Goal: Information Seeking & Learning: Learn about a topic

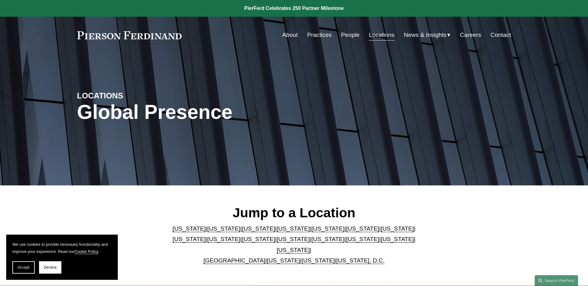
click at [206, 236] on link "[US_STATE]" at bounding box center [189, 239] width 33 height 7
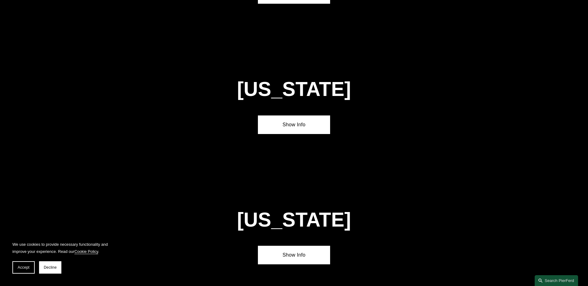
scroll to position [1195, 0]
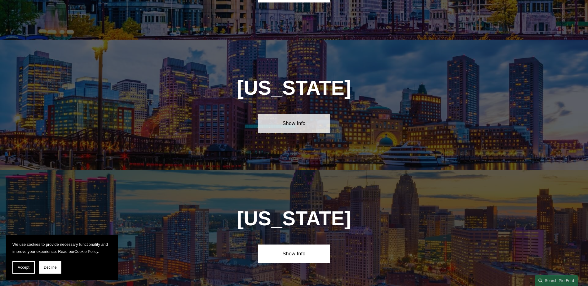
click at [301, 114] on link "Show Info" at bounding box center [294, 123] width 72 height 19
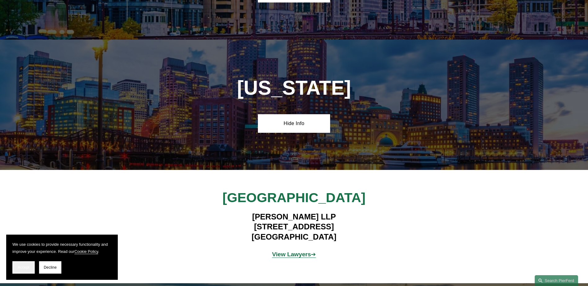
click at [25, 267] on span "Accept" at bounding box center [24, 268] width 12 height 4
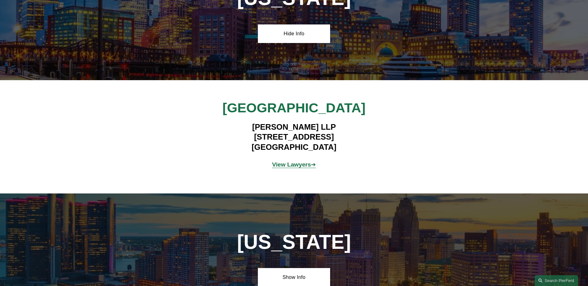
scroll to position [1288, 0]
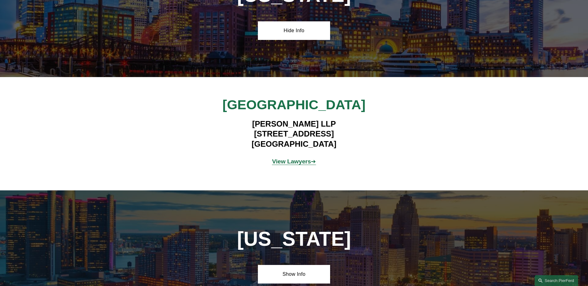
click at [287, 158] on strong "View Lawyers" at bounding box center [291, 161] width 39 height 7
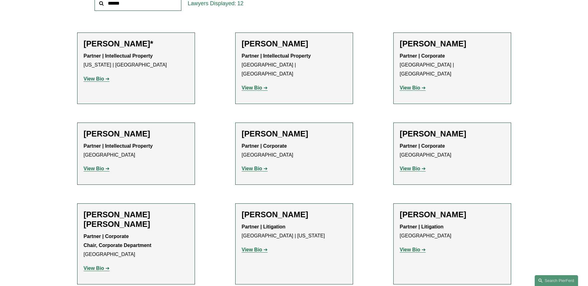
scroll to position [279, 0]
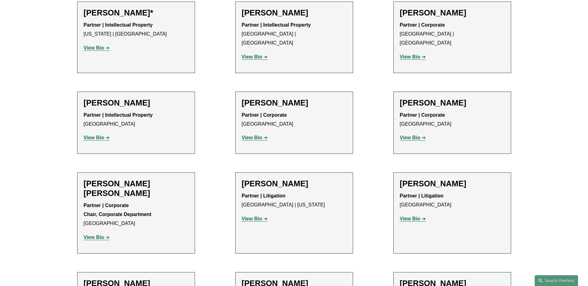
click at [96, 235] on strong "View Bio" at bounding box center [94, 237] width 20 height 5
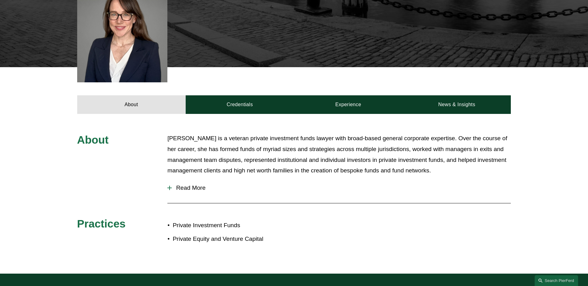
scroll to position [217, 0]
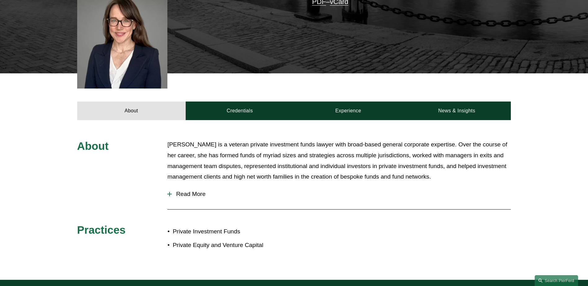
click at [192, 191] on span "Read More" at bounding box center [341, 194] width 339 height 7
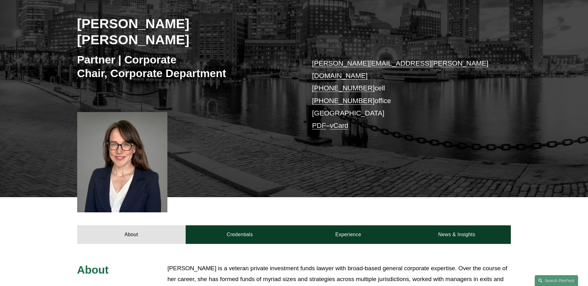
scroll to position [155, 0]
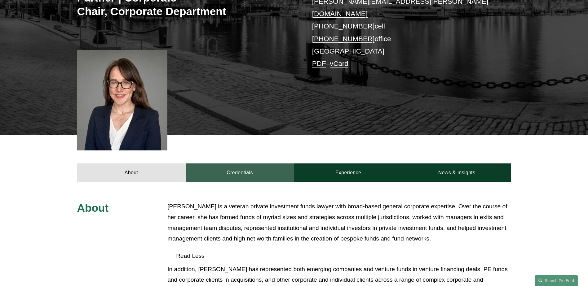
click at [249, 164] on link "Credentials" at bounding box center [240, 173] width 108 height 19
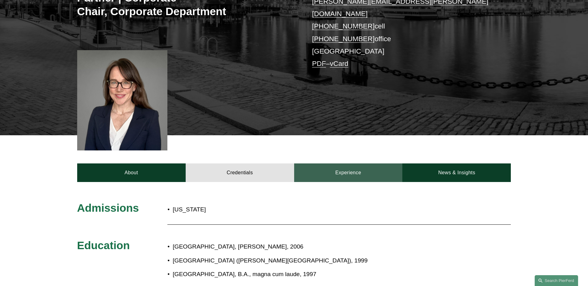
click at [354, 164] on link "Experience" at bounding box center [348, 173] width 108 height 19
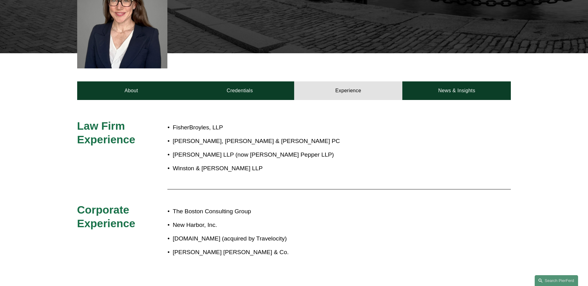
scroll to position [248, 0]
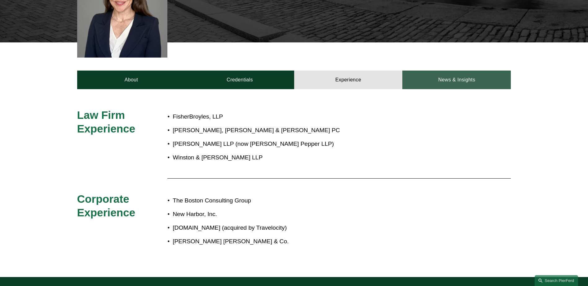
click at [459, 71] on link "News & Insights" at bounding box center [456, 80] width 108 height 19
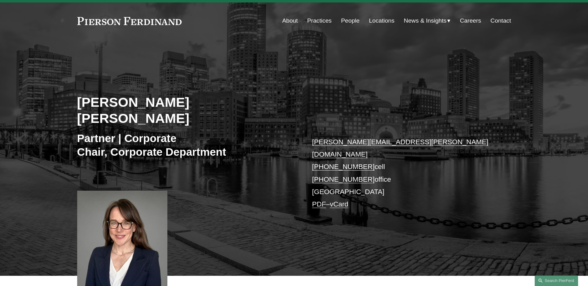
scroll to position [0, 0]
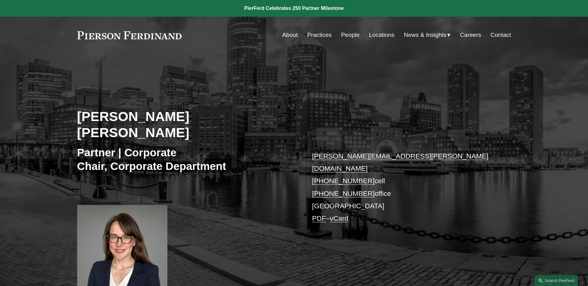
click at [348, 34] on link "People" at bounding box center [350, 35] width 19 height 12
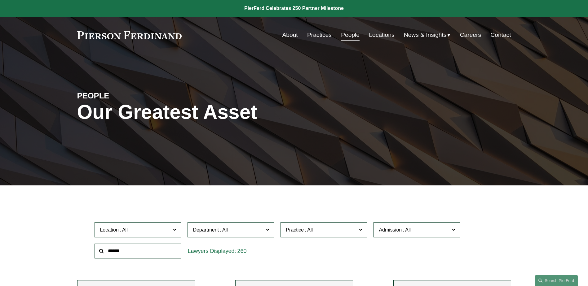
click at [118, 253] on input "text" at bounding box center [138, 251] width 87 height 15
type input "**********"
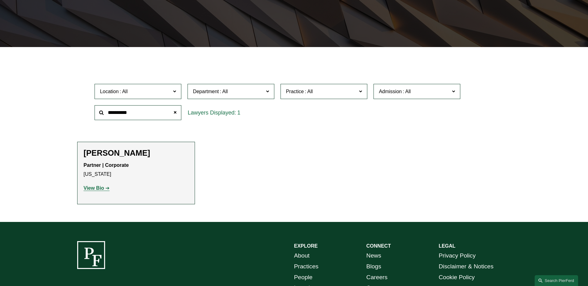
scroll to position [155, 0]
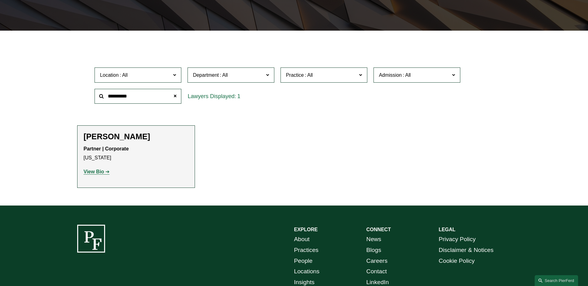
click at [94, 172] on strong "View Bio" at bounding box center [94, 171] width 20 height 5
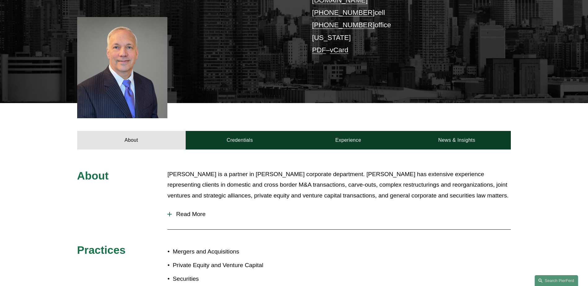
scroll to position [186, 0]
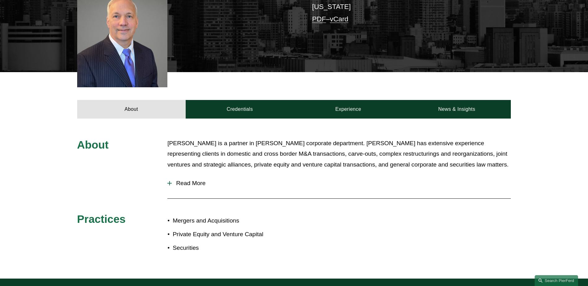
click at [183, 180] on span "Read More" at bounding box center [341, 183] width 339 height 7
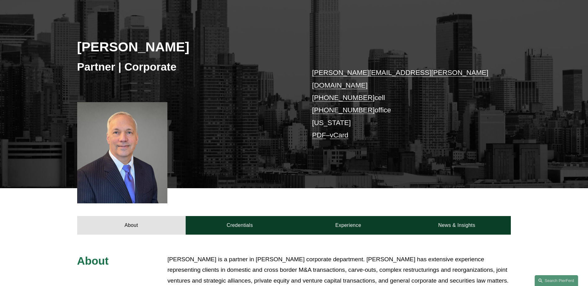
scroll to position [62, 0]
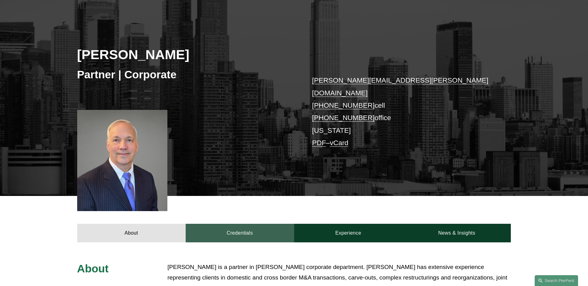
click at [230, 224] on link "Credentials" at bounding box center [240, 233] width 108 height 19
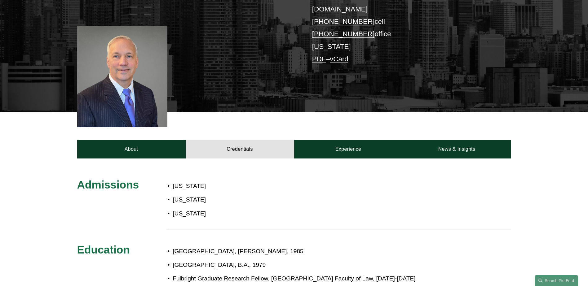
scroll to position [124, 0]
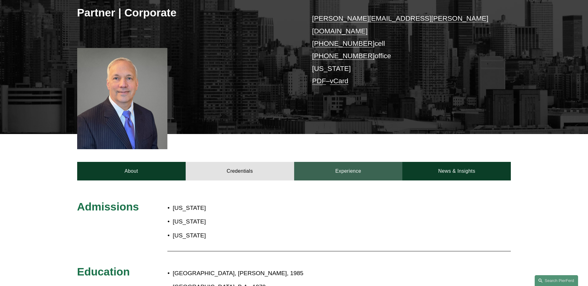
click at [341, 164] on link "Experience" at bounding box center [348, 171] width 108 height 19
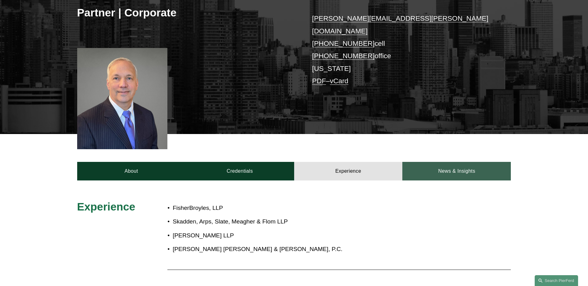
click at [433, 162] on link "News & Insights" at bounding box center [456, 171] width 108 height 19
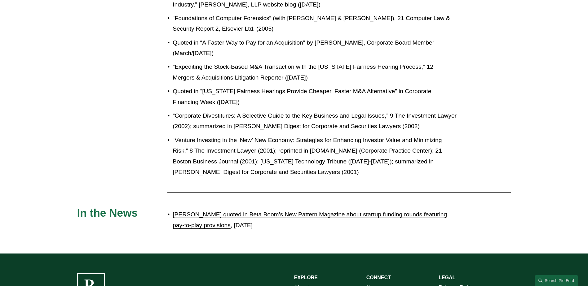
scroll to position [496, 0]
